Goal: Task Accomplishment & Management: Manage account settings

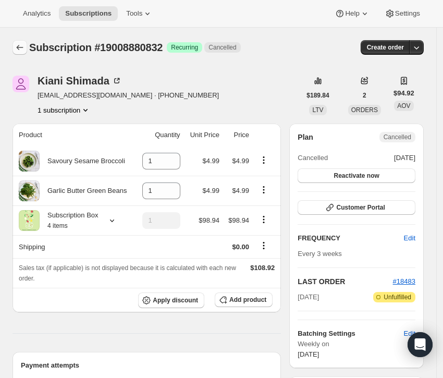
click at [21, 48] on icon "Subscriptions" at bounding box center [20, 47] width 10 height 10
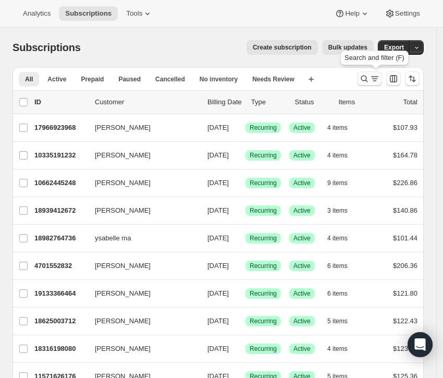
click at [370, 77] on icon "Search and filter results" at bounding box center [364, 79] width 10 height 10
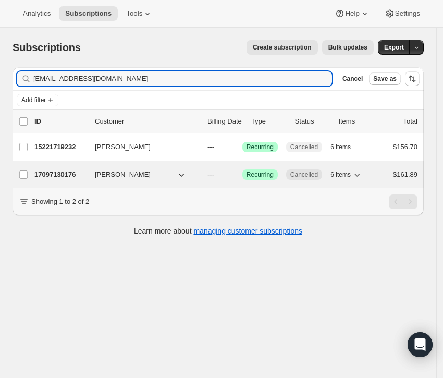
type input "[EMAIL_ADDRESS][DOMAIN_NAME]"
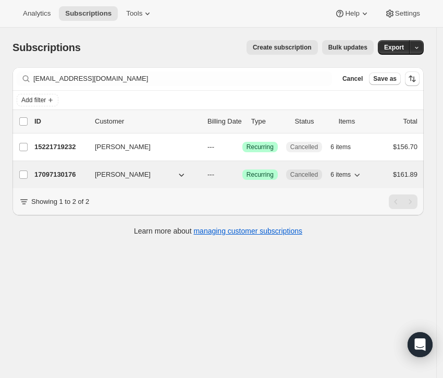
click at [47, 171] on p "17097130176" at bounding box center [60, 174] width 52 height 10
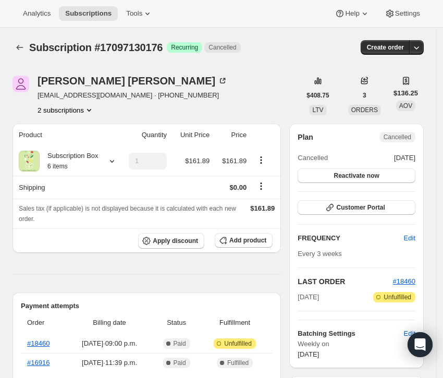
click at [94, 109] on icon "Product actions" at bounding box center [89, 110] width 10 height 10
click at [71, 121] on button "15221719232" at bounding box center [66, 129] width 79 height 17
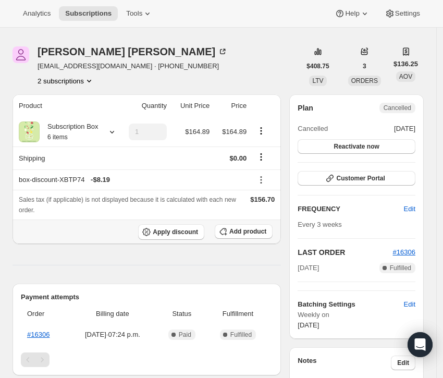
scroll to position [29, 0]
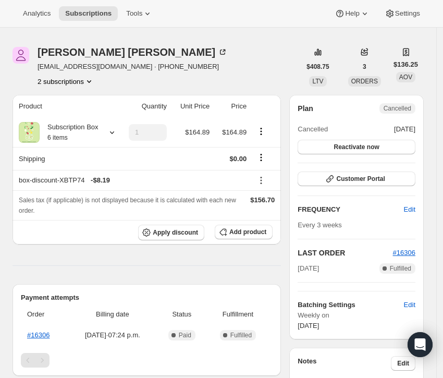
click at [77, 80] on button "2 subscriptions" at bounding box center [66, 81] width 57 height 10
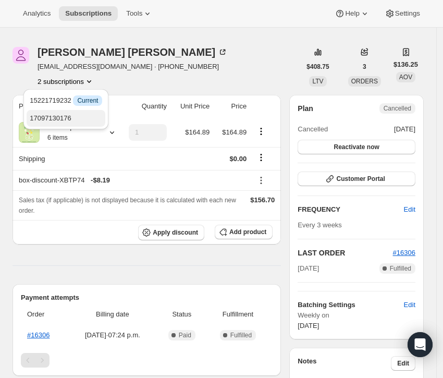
click at [76, 117] on span "17097130176" at bounding box center [66, 118] width 72 height 10
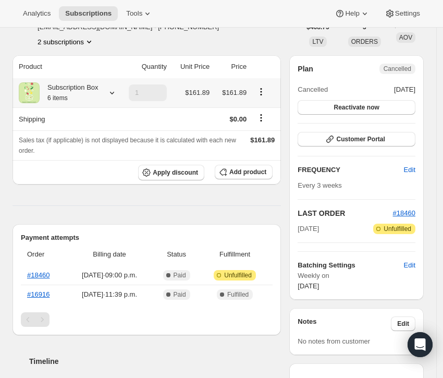
scroll to position [90, 0]
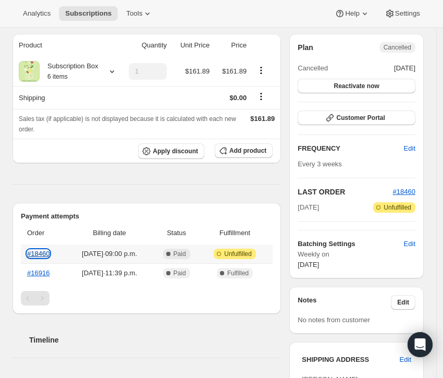
click at [35, 250] on link "#18460" at bounding box center [38, 254] width 22 height 8
